Goal: Task Accomplishment & Management: Use online tool/utility

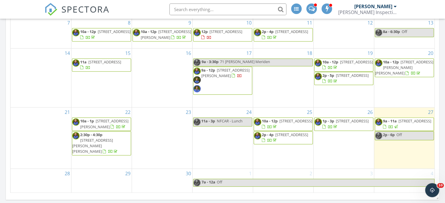
scroll to position [322, 0]
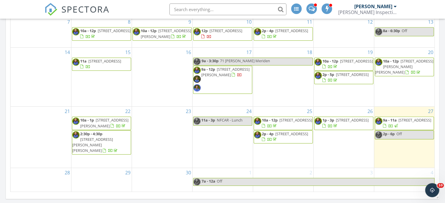
click at [285, 123] on span "14 E Brown St, West Haven 06516" at bounding box center [295, 120] width 33 height 5
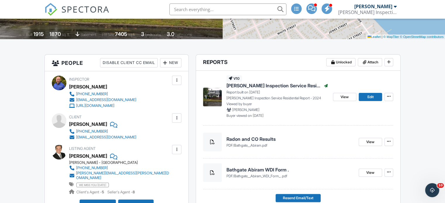
click at [285, 138] on h4 "Radon and CO Results" at bounding box center [289, 139] width 127 height 6
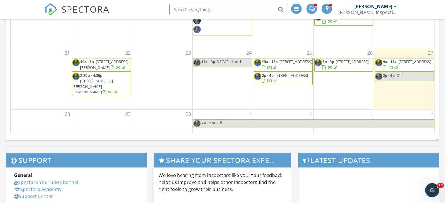
click at [289, 64] on span "14 E Brown St, West Haven 06516" at bounding box center [295, 61] width 33 height 5
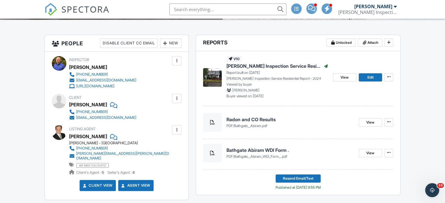
scroll to position [117, 0]
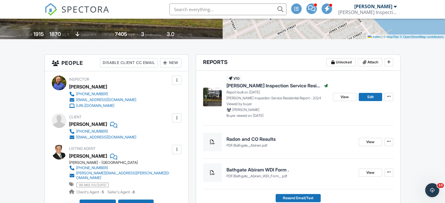
click at [289, 85] on span "Schaefer Inspection Service Residential Report" at bounding box center [273, 85] width 95 height 6
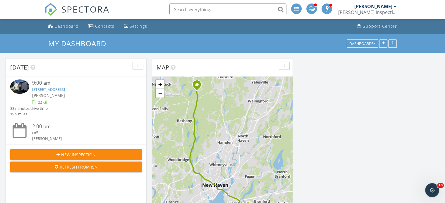
click at [65, 90] on link "132 Shore Dr, Branford, CT 06405" at bounding box center [48, 89] width 33 height 5
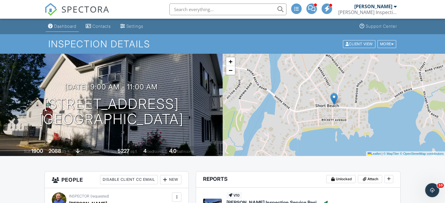
click at [70, 26] on div "Dashboard" at bounding box center [65, 26] width 22 height 5
